Goal: Transaction & Acquisition: Purchase product/service

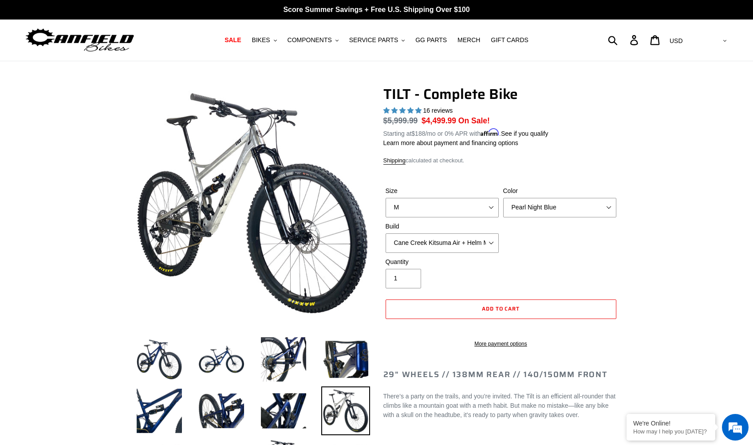
select select "M"
select select "highest-rating"
click at [274, 40] on button "BIKES .cls-1{fill:#231f20}" at bounding box center [264, 40] width 34 height 12
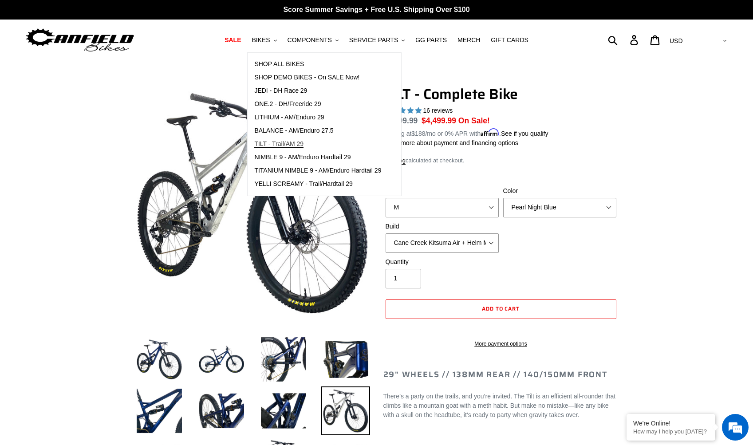
click at [272, 142] on span "TILT - Trail/AM 29" at bounding box center [278, 144] width 49 height 8
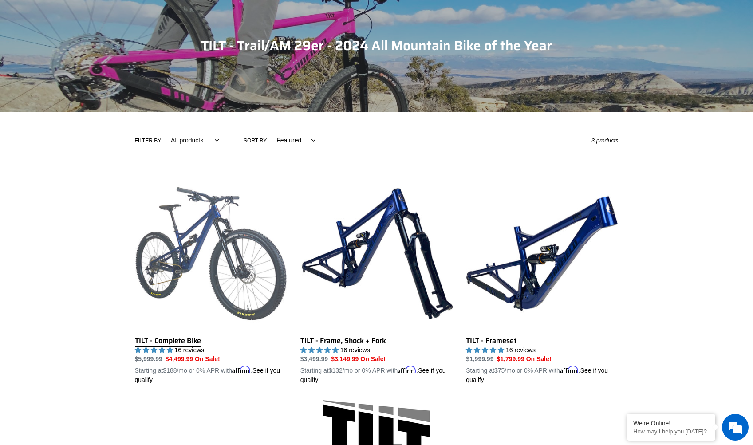
scroll to position [103, 0]
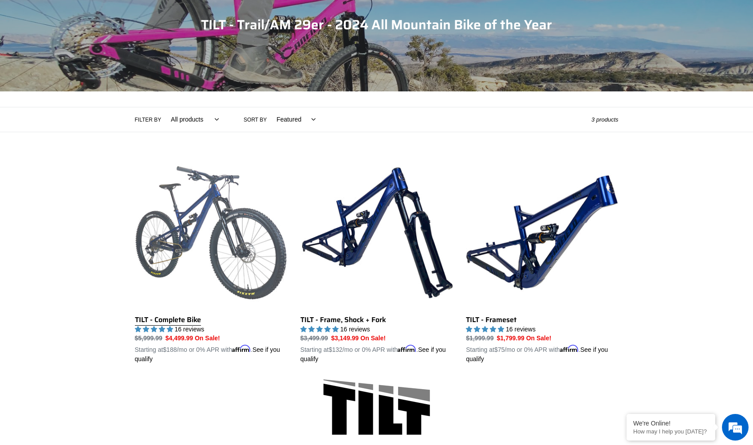
click at [180, 317] on link "TILT - Complete Bike" at bounding box center [211, 261] width 152 height 208
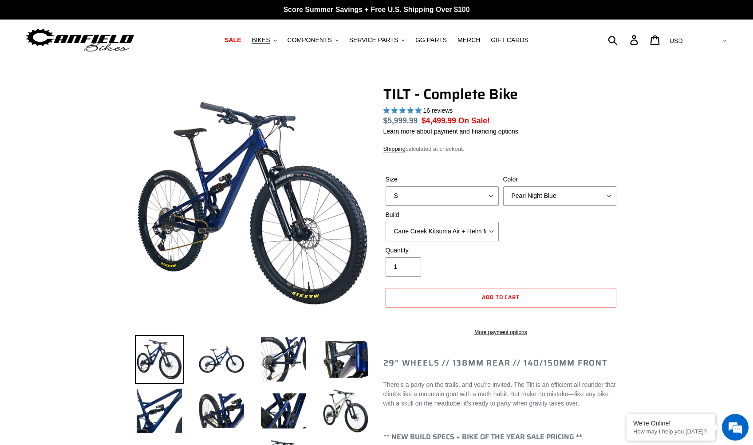
select select "highest-rating"
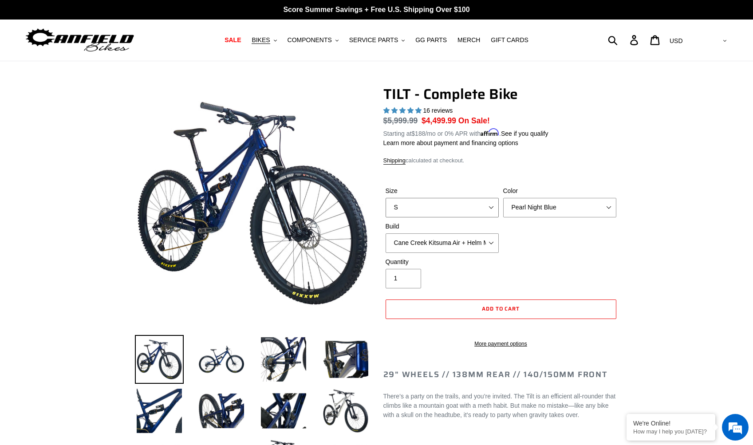
select select "M"
click at [336, 410] on img at bounding box center [345, 410] width 49 height 49
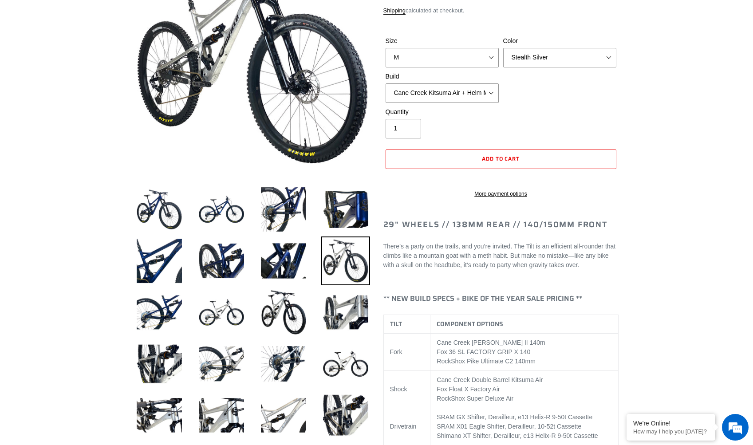
scroll to position [225, 0]
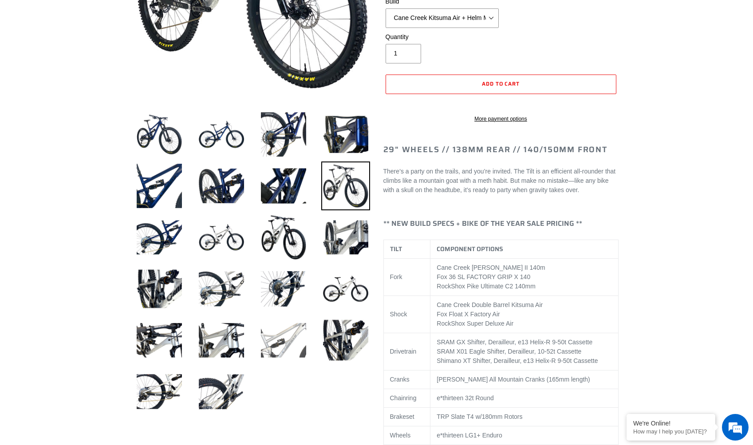
click at [281, 349] on img at bounding box center [283, 340] width 49 height 49
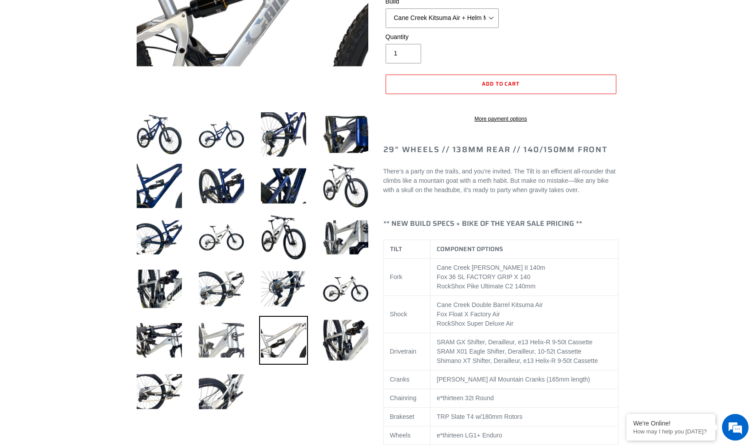
click at [242, 335] on img at bounding box center [221, 340] width 49 height 49
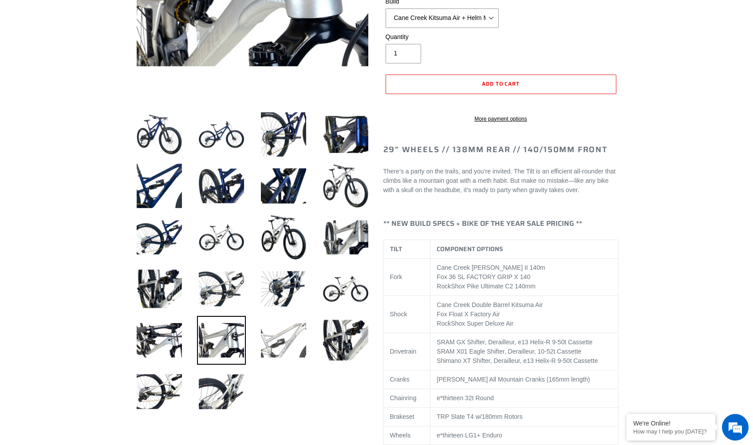
scroll to position [0, 0]
click at [298, 342] on img at bounding box center [283, 340] width 49 height 49
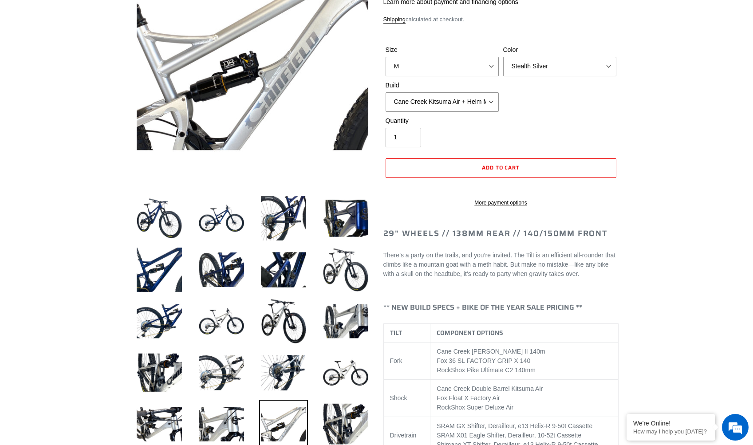
scroll to position [141, 0]
click at [334, 318] on img at bounding box center [345, 321] width 49 height 49
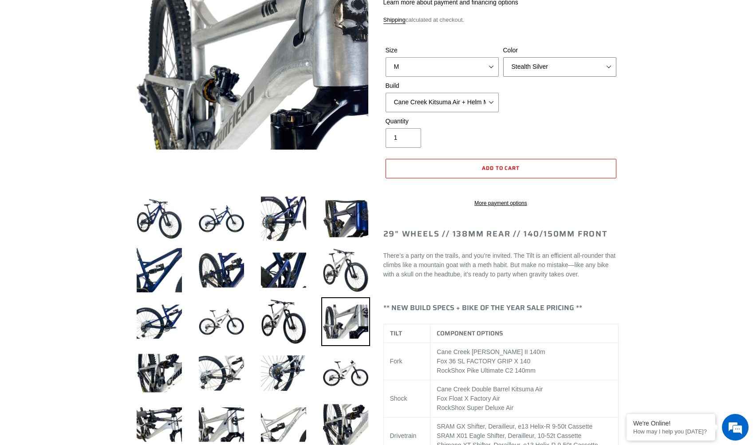
select select "Raw"
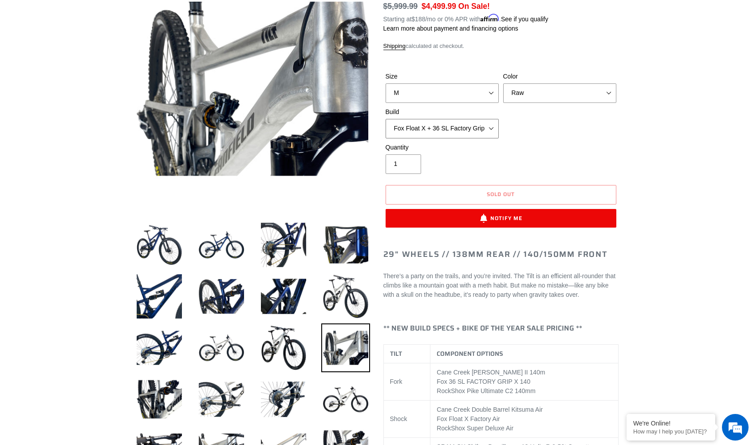
scroll to position [137, 0]
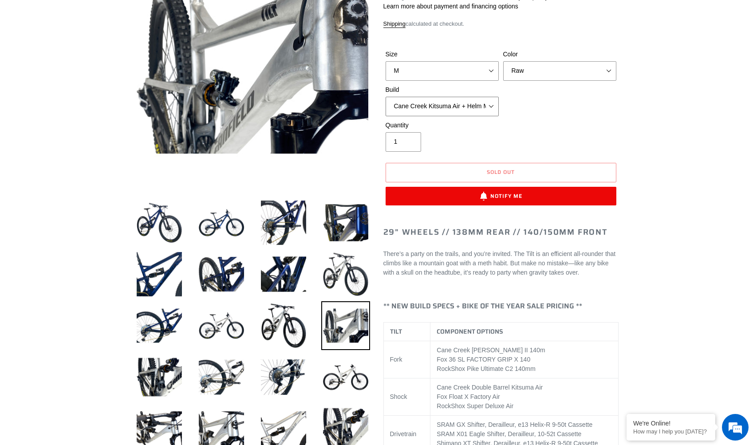
select select "Cane Creek Kitsuma Air + Helm MKII 140 + Shimano XT"
